Goal: Information Seeking & Learning: Learn about a topic

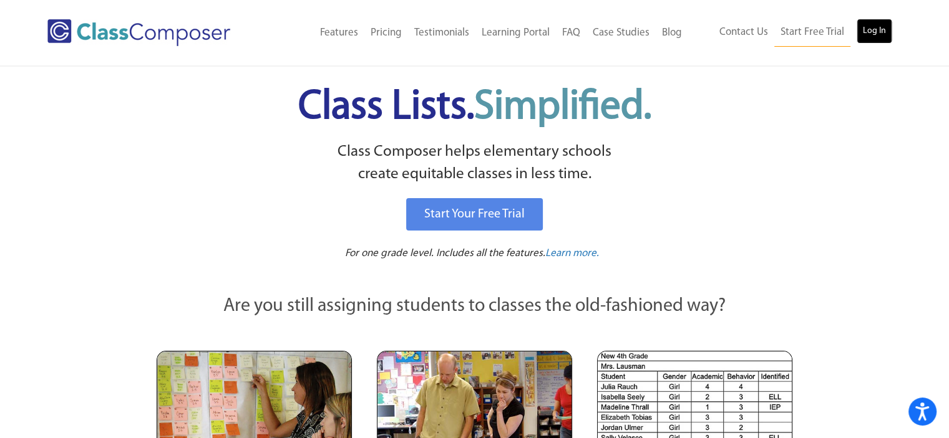
click at [889, 36] on link "Log In" at bounding box center [874, 31] width 36 height 25
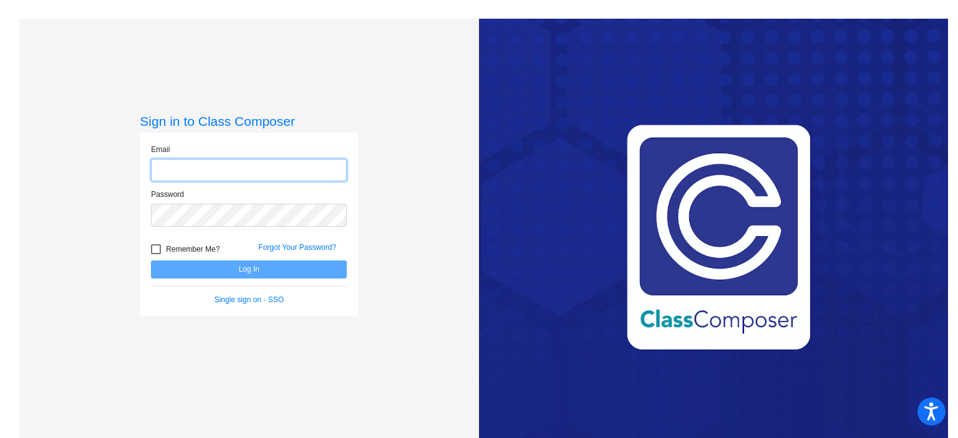
type input "[EMAIL_ADDRESS][DOMAIN_NAME]"
click at [291, 268] on button "Log In" at bounding box center [249, 270] width 196 height 18
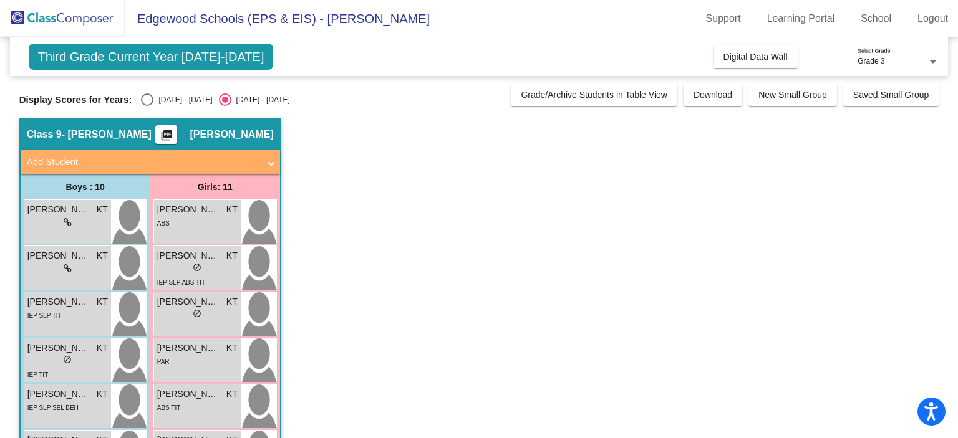
click at [175, 107] on div "Third Grade Current Year 2025-2026 Add, Move, or Retain Students Off On Incomin…" at bounding box center [479, 382] width 920 height 690
click at [158, 94] on div "2024 - 2025" at bounding box center [182, 99] width 59 height 11
click at [147, 106] on input "2024 - 2025" at bounding box center [147, 106] width 1 height 1
radio input "true"
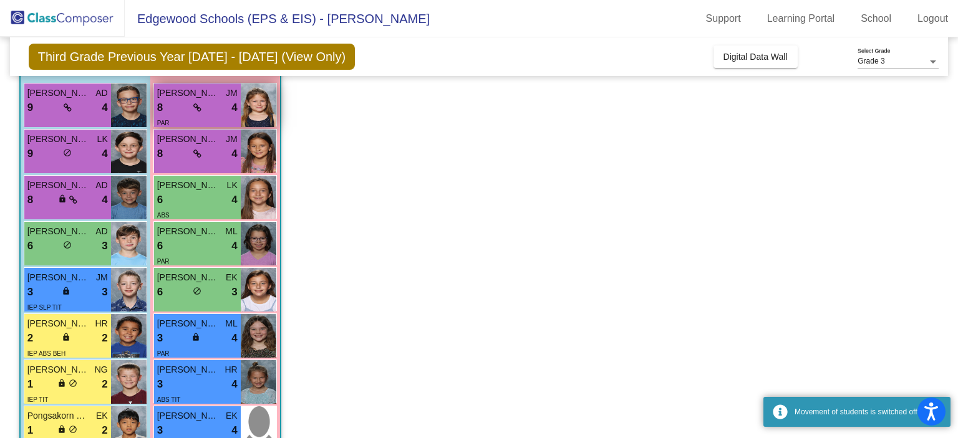
scroll to position [117, 0]
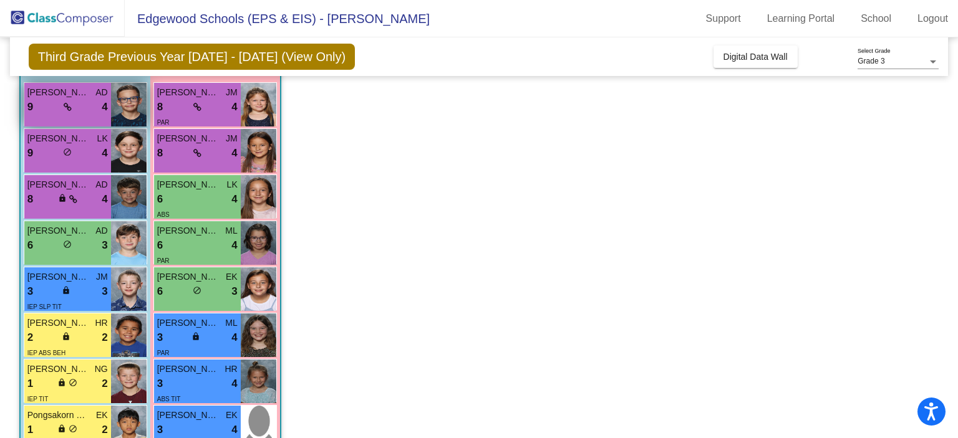
click at [43, 97] on span "Austin Wilhoit" at bounding box center [58, 92] width 62 height 13
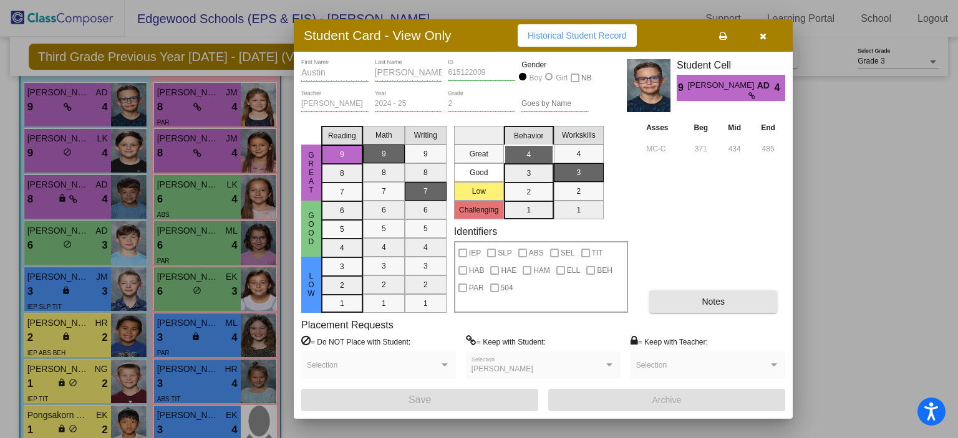
click at [671, 295] on button "Notes" at bounding box center [713, 302] width 128 height 22
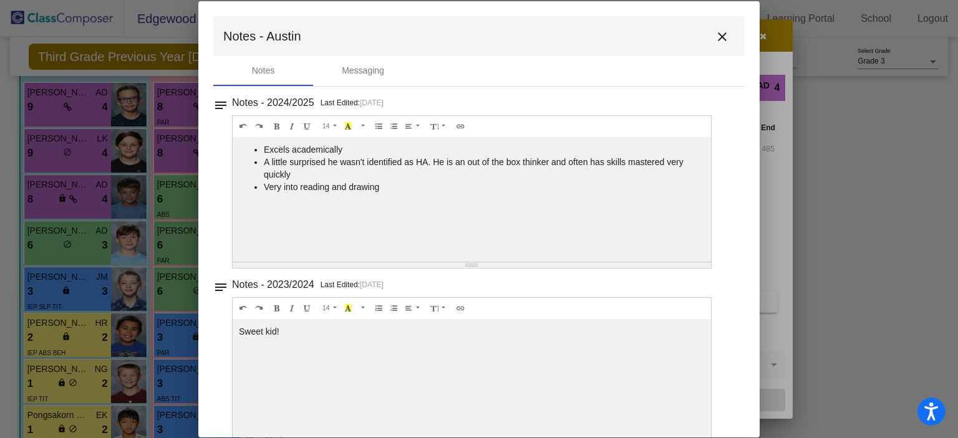
click at [495, 182] on li "Very into reading and drawing" at bounding box center [484, 187] width 441 height 12
drag, startPoint x: 641, startPoint y: 184, endPoint x: 589, endPoint y: 142, distance: 66.9
click at [589, 142] on div "Excels academically A little surprised he wasn't identified as HA. He is an out…" at bounding box center [472, 199] width 478 height 125
click at [586, 177] on li "A little surprised he wasn't identified as HA. He is an out of the box thinker …" at bounding box center [484, 168] width 441 height 25
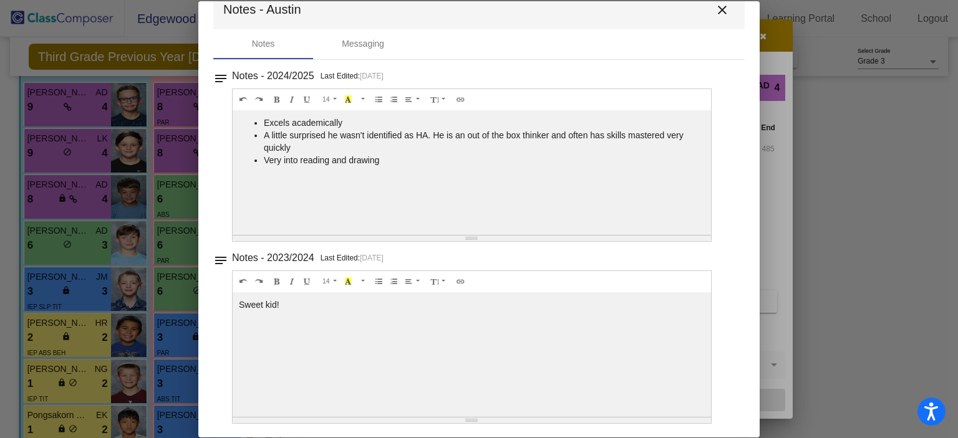
click at [718, 11] on mat-icon "close" at bounding box center [722, 9] width 15 height 15
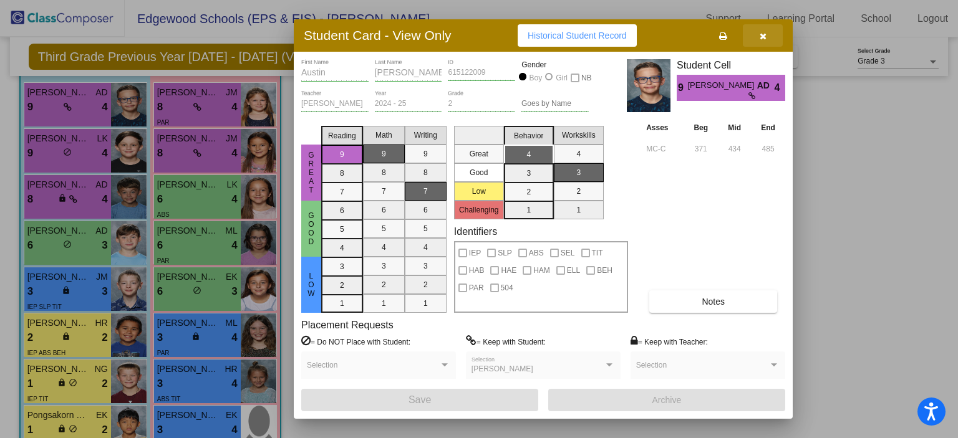
click at [765, 37] on icon "button" at bounding box center [763, 36] width 7 height 9
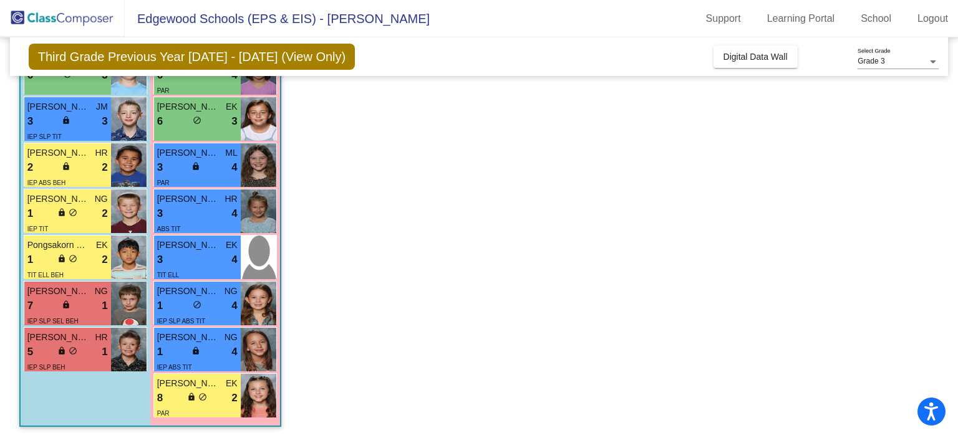
scroll to position [0, 0]
